Goal: Transaction & Acquisition: Purchase product/service

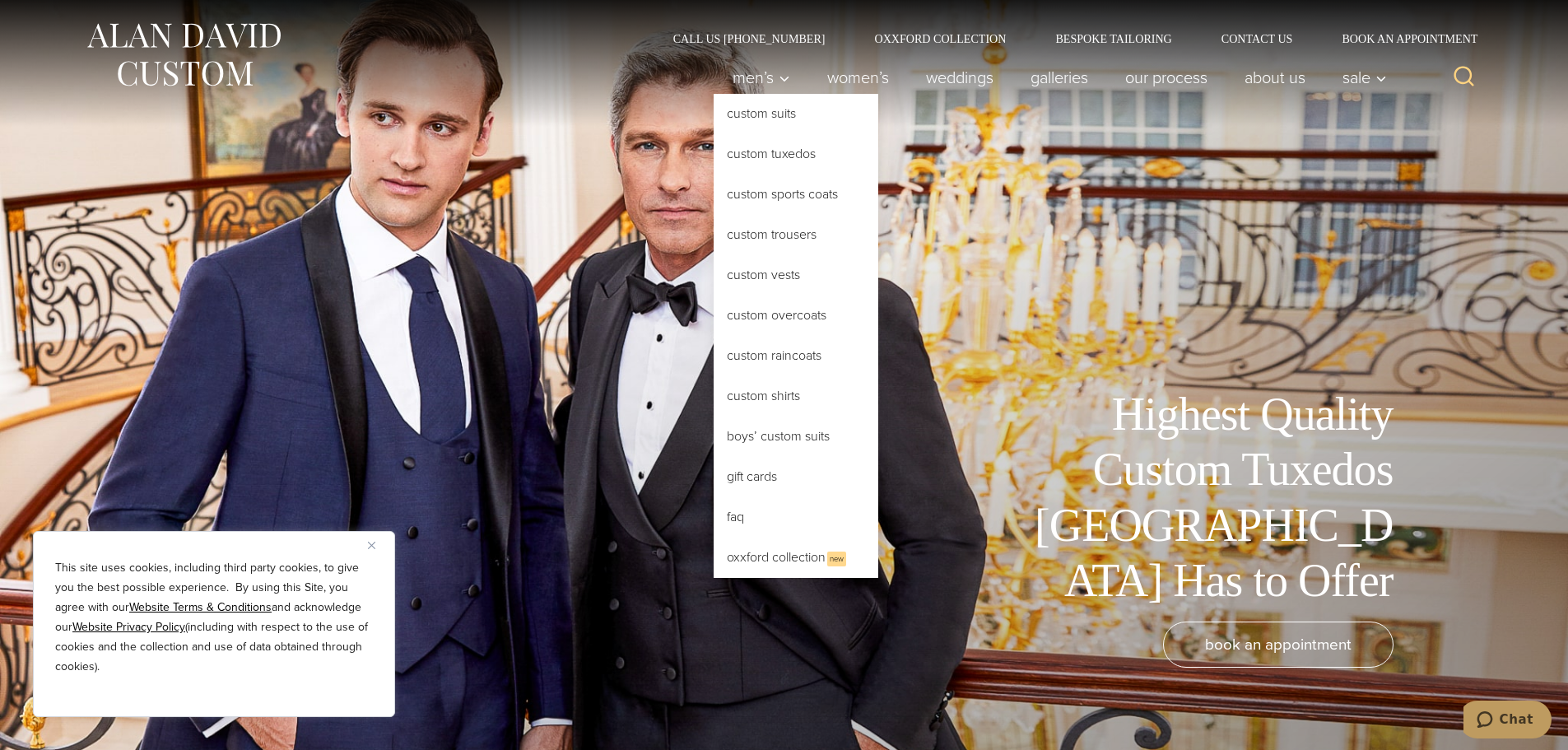
click at [769, 160] on link "Custom Tuxedos" at bounding box center [795, 154] width 165 height 40
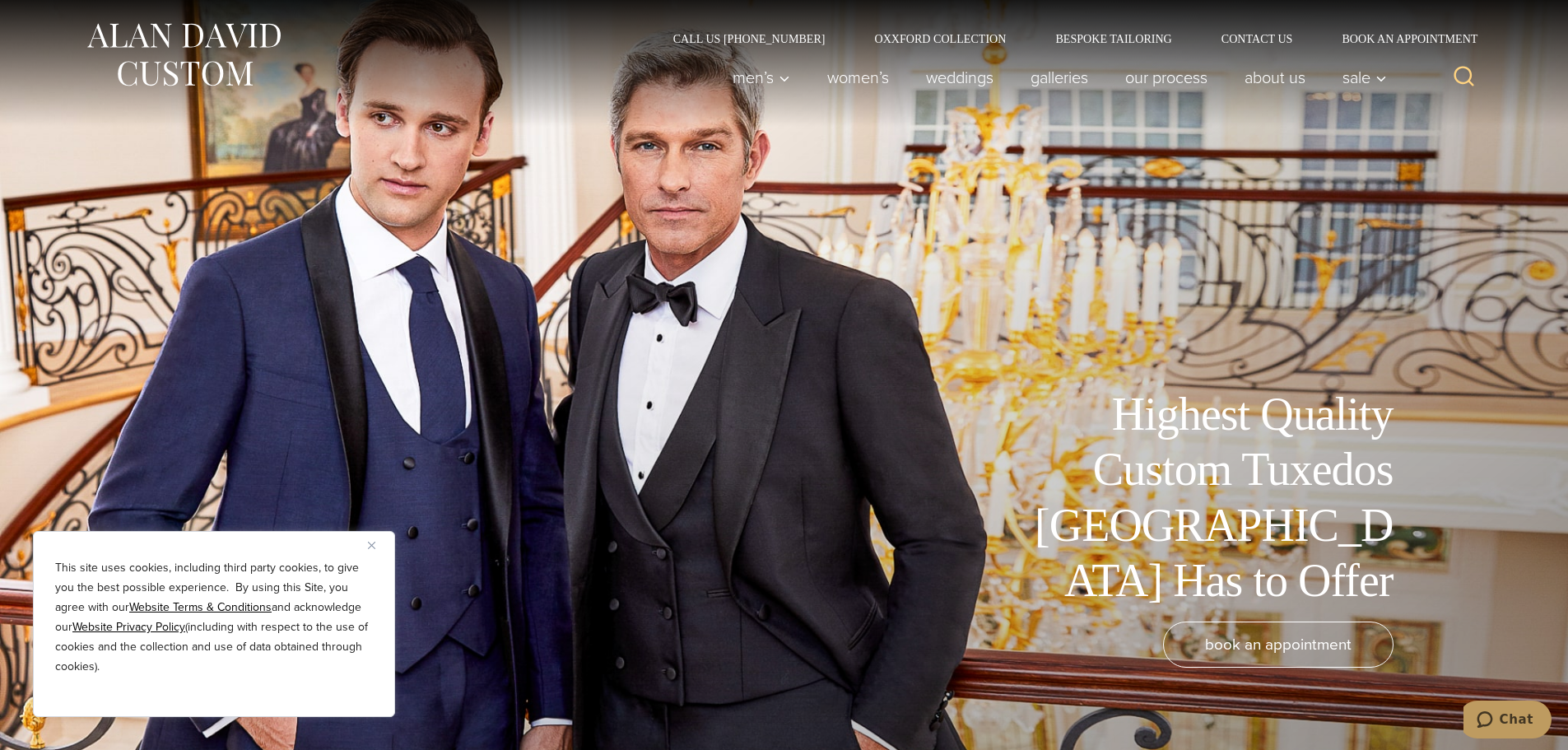
click at [370, 544] on img "Close" at bounding box center [372, 546] width 7 height 7
